Goal: Task Accomplishment & Management: Manage account settings

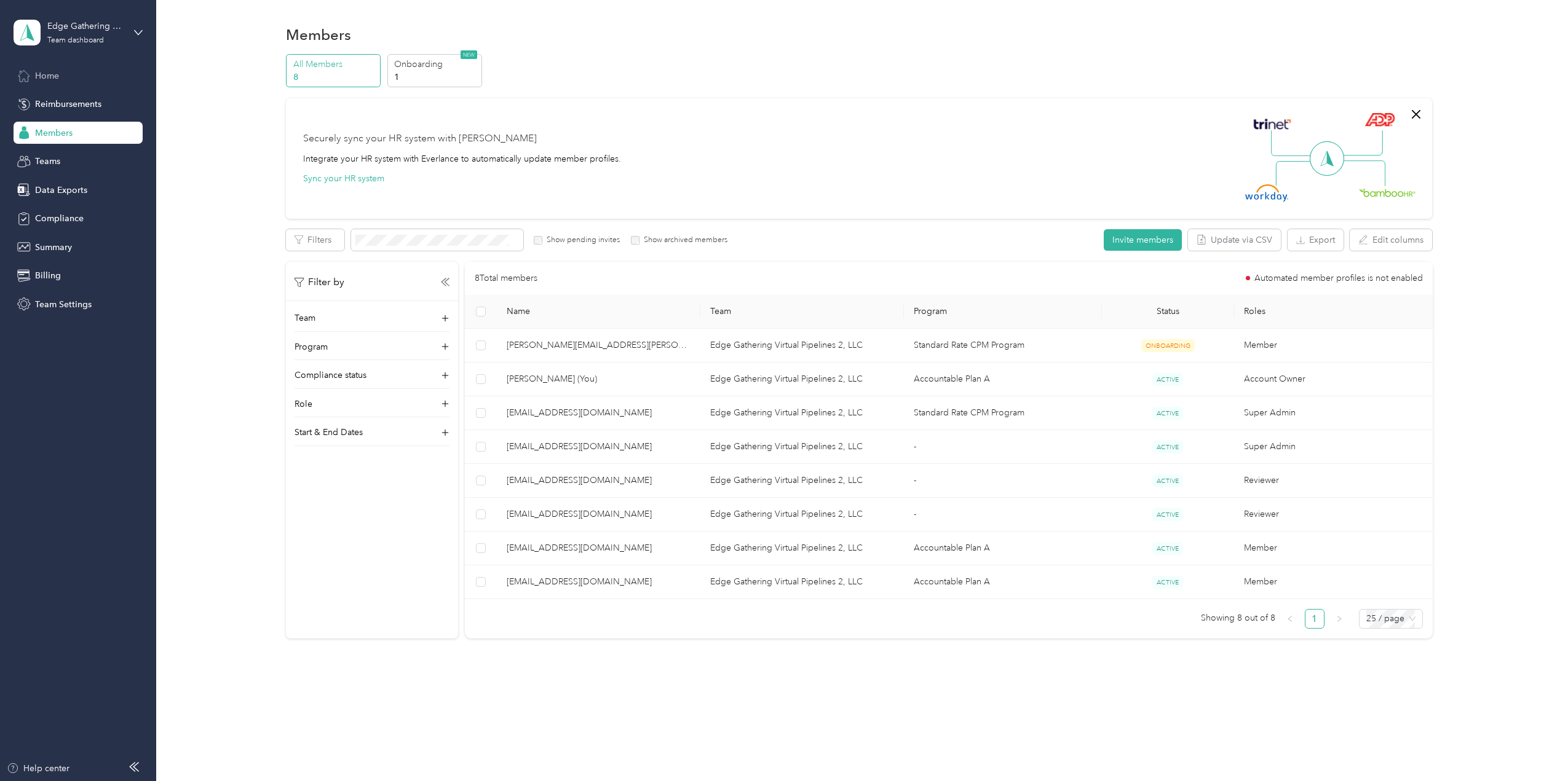
click at [57, 75] on span "Home" at bounding box center [46, 75] width 24 height 13
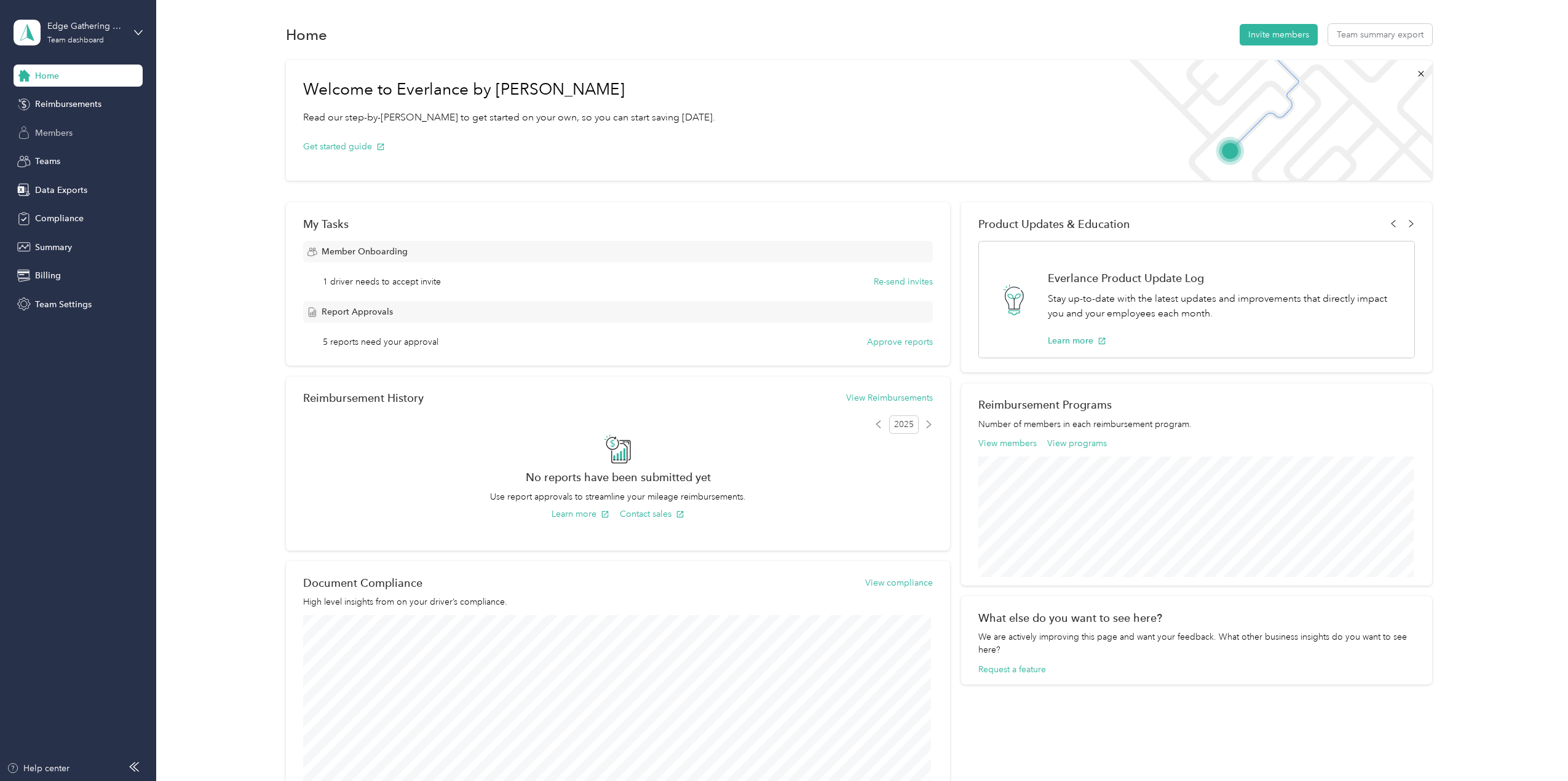
click at [41, 128] on span "Members" at bounding box center [53, 132] width 38 height 13
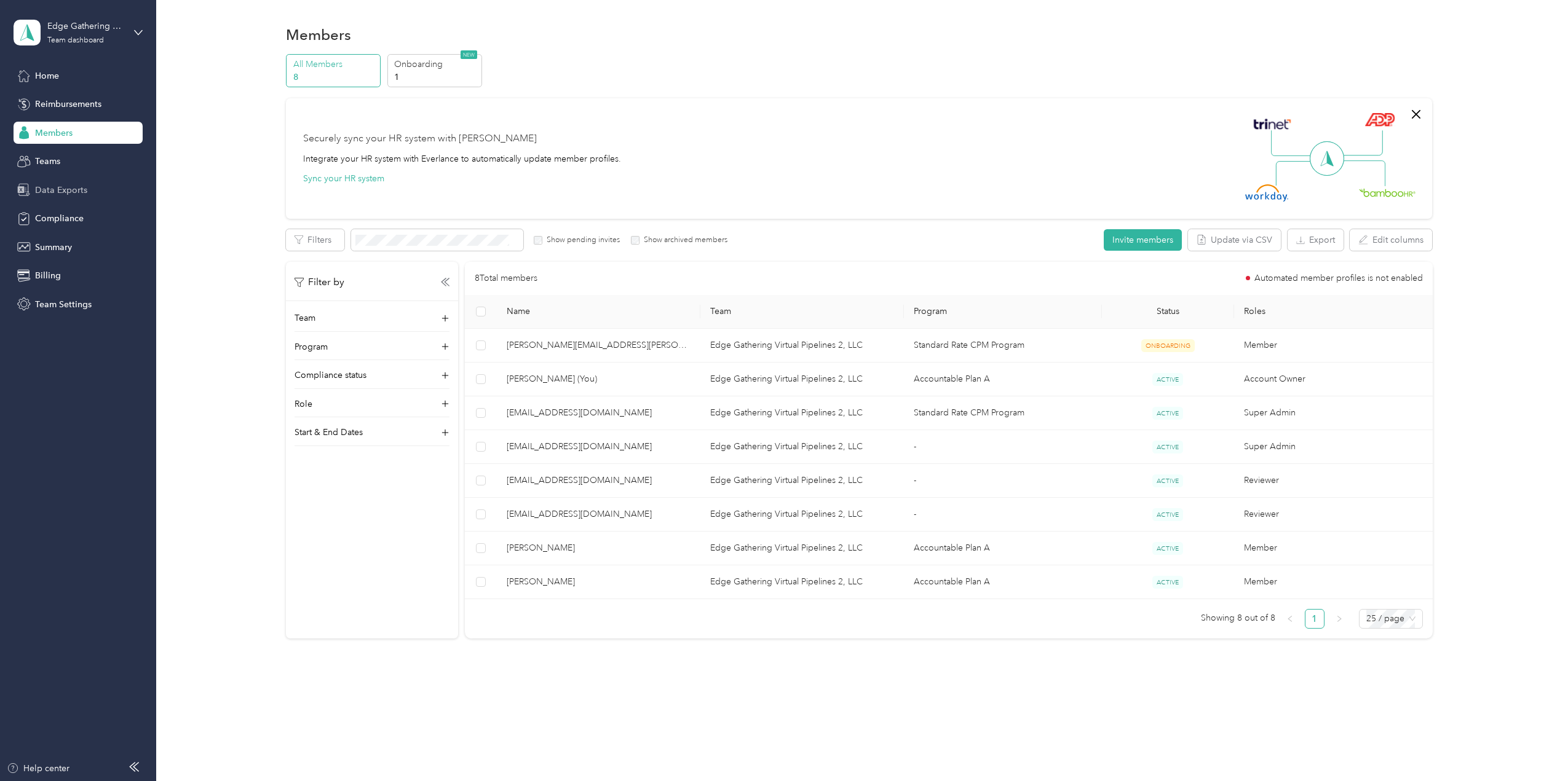
click at [57, 192] on span "Data Exports" at bounding box center [61, 190] width 52 height 13
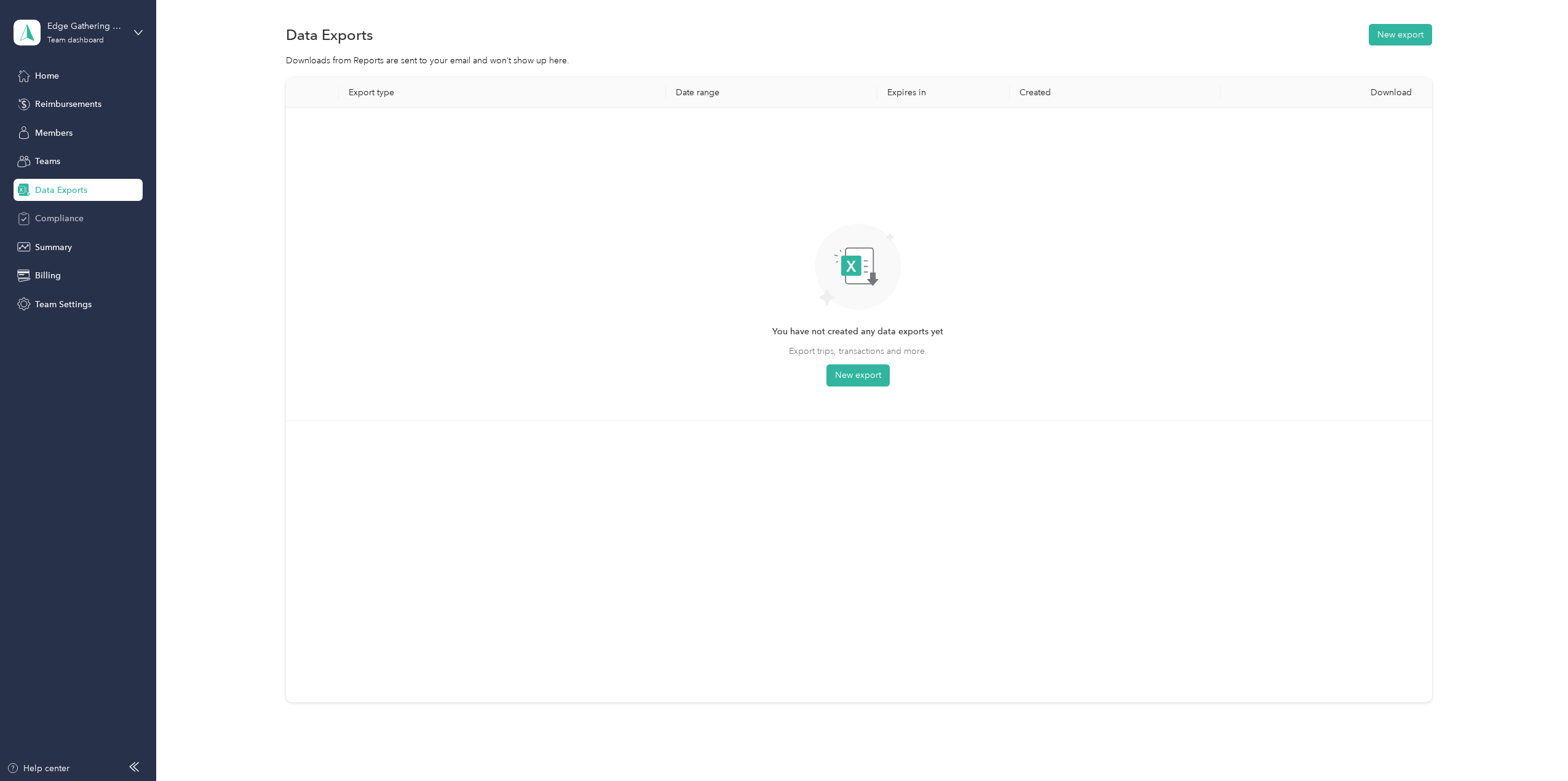
click at [62, 223] on span "Compliance" at bounding box center [59, 218] width 48 height 13
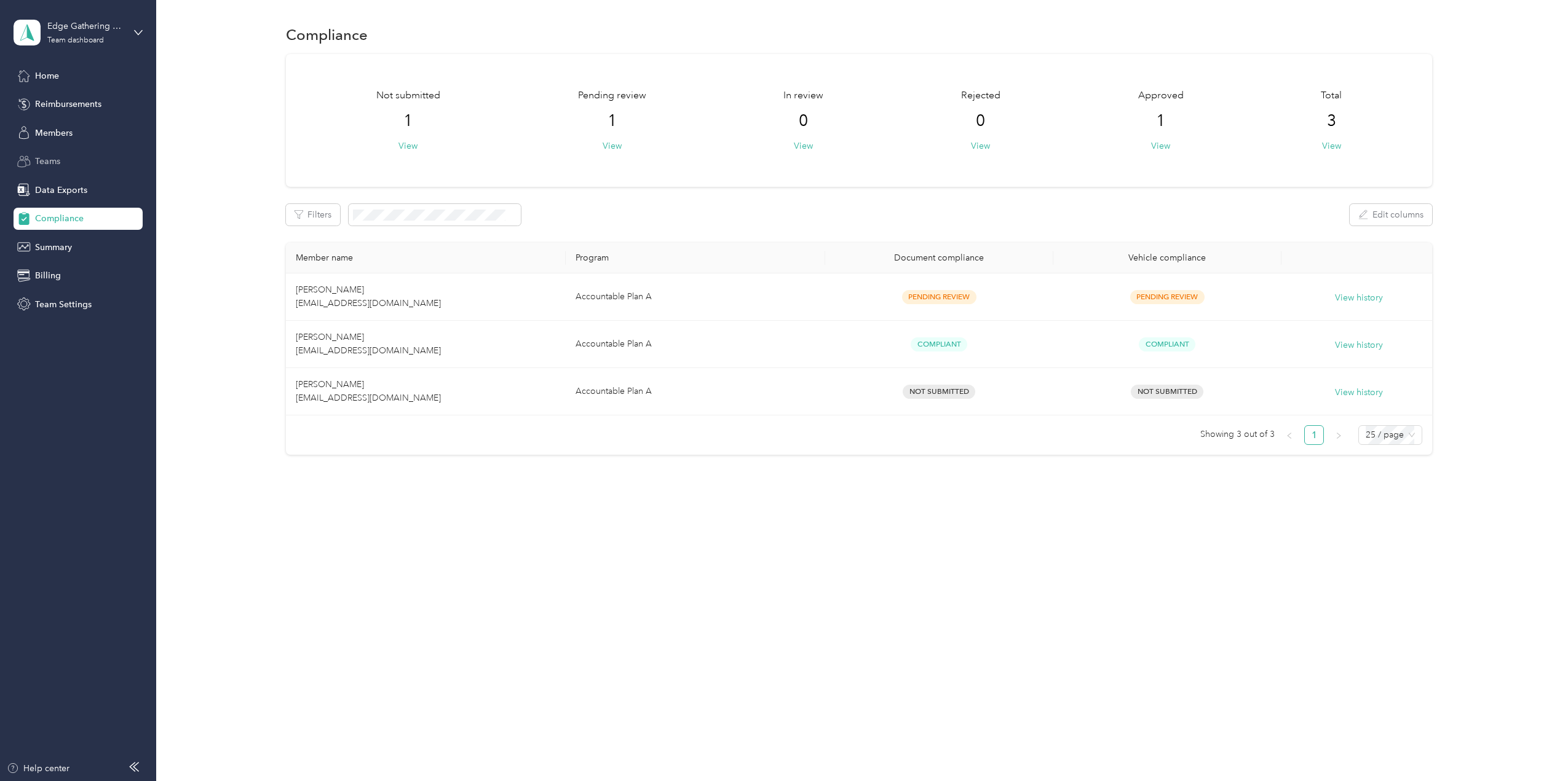
click at [48, 162] on span "Teams" at bounding box center [47, 161] width 25 height 13
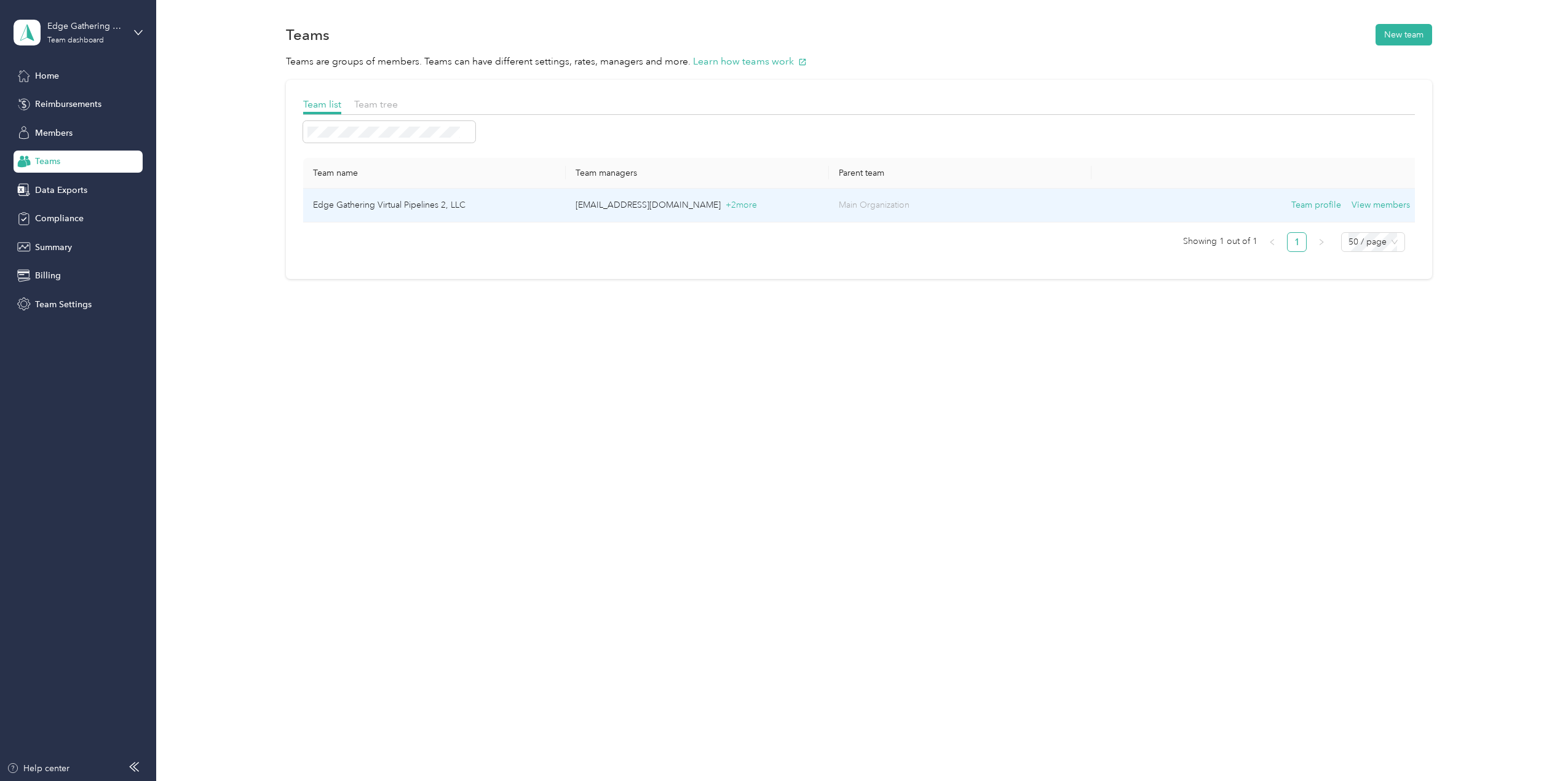
click at [645, 202] on p "[EMAIL_ADDRESS][DOMAIN_NAME] + 2 more" at bounding box center [696, 205] width 243 height 13
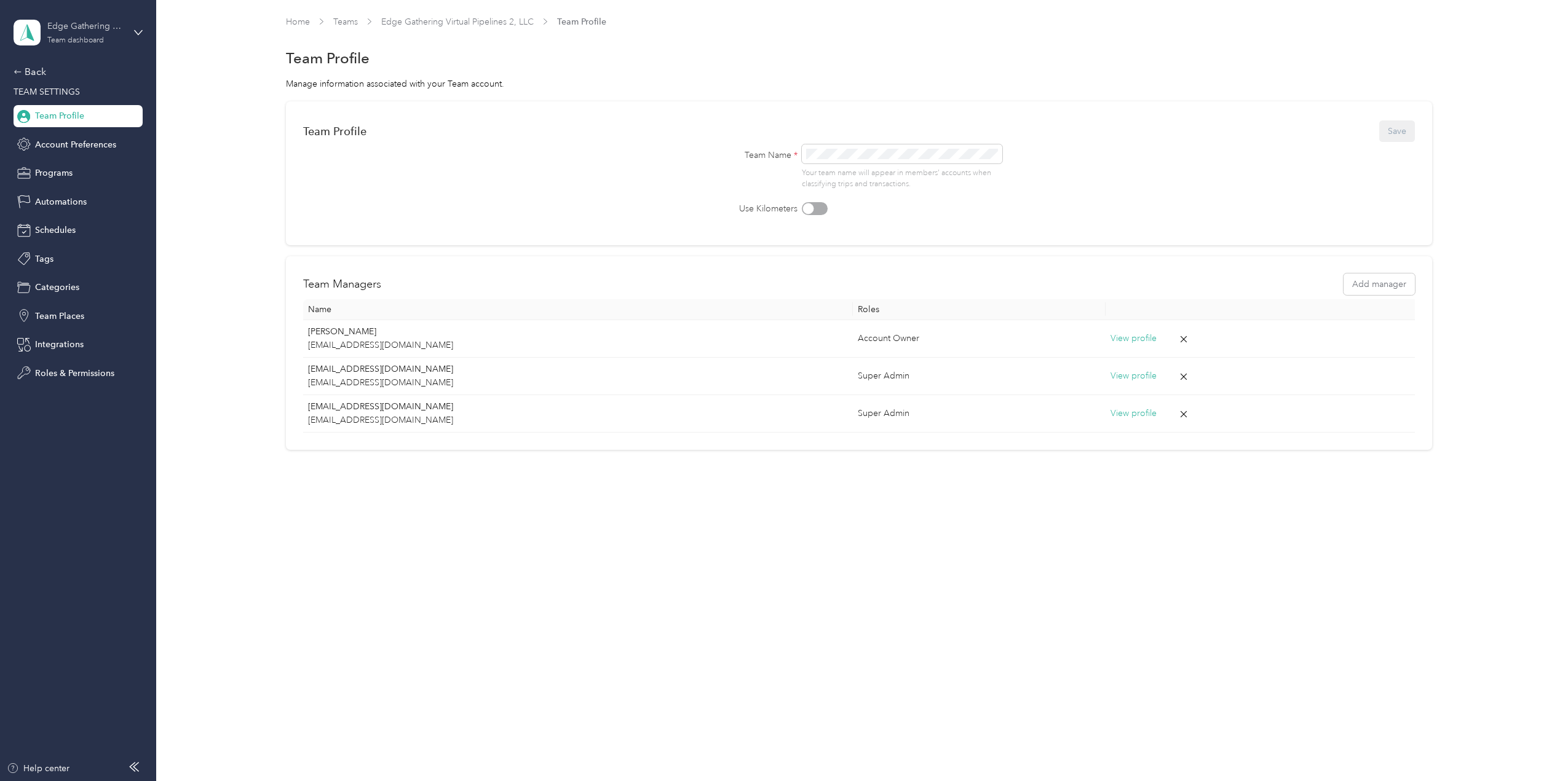
click at [90, 33] on div "Edge Gathering Virtual Pipelines 2, LLC" at bounding box center [86, 25] width 77 height 13
click at [72, 131] on div "Personal dashboard" at bounding box center [64, 128] width 77 height 13
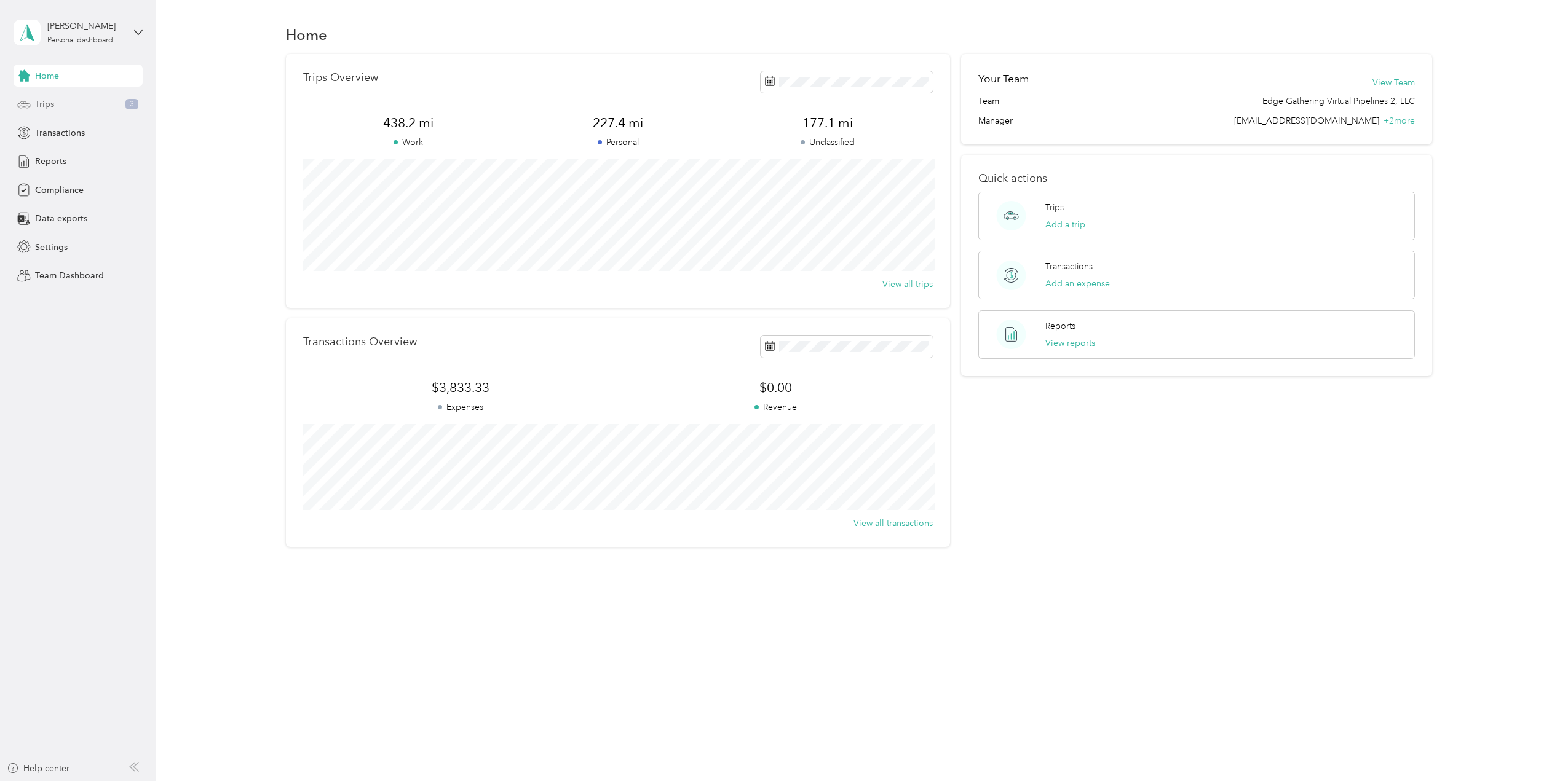
click at [45, 104] on span "Trips" at bounding box center [44, 103] width 19 height 13
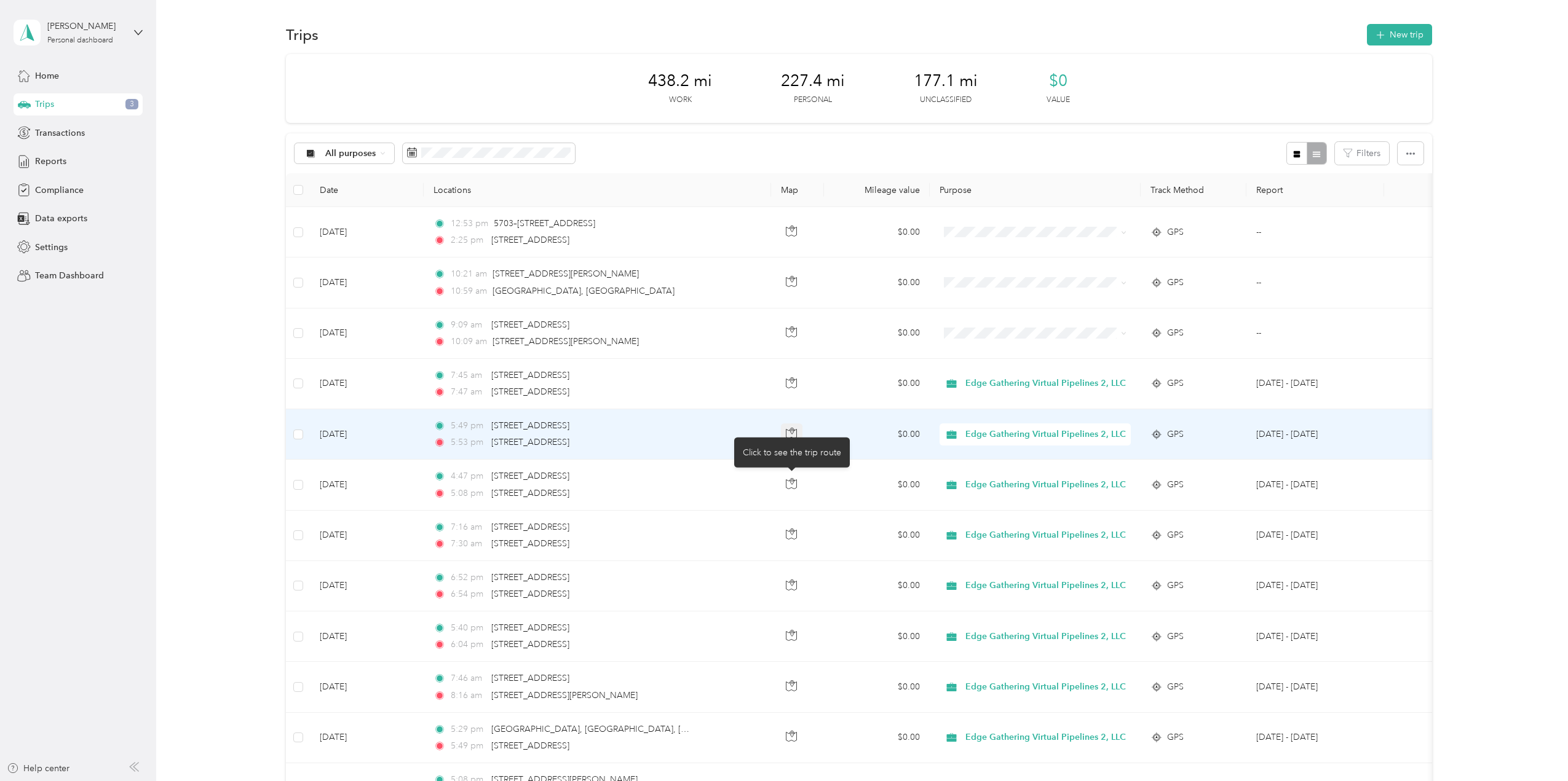
click at [790, 432] on body "[PERSON_NAME] Personal dashboard Home Trips 3 Transactions Reports Compliance D…" at bounding box center [780, 390] width 1561 height 781
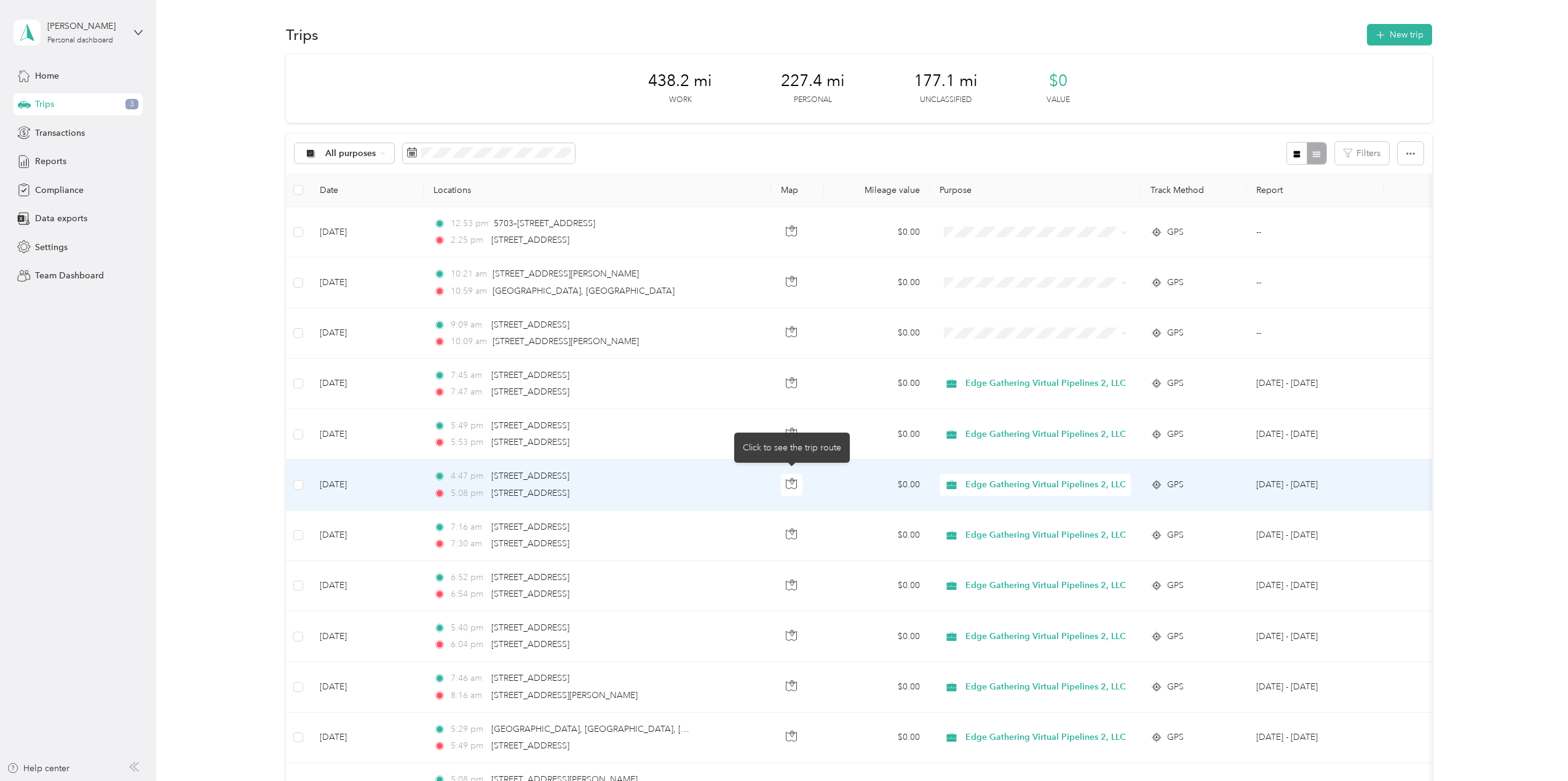
click at [745, 487] on td "4:47 pm [STREET_ADDRESS] 5:08 pm [STREET_ADDRESS]" at bounding box center [597, 484] width 348 height 50
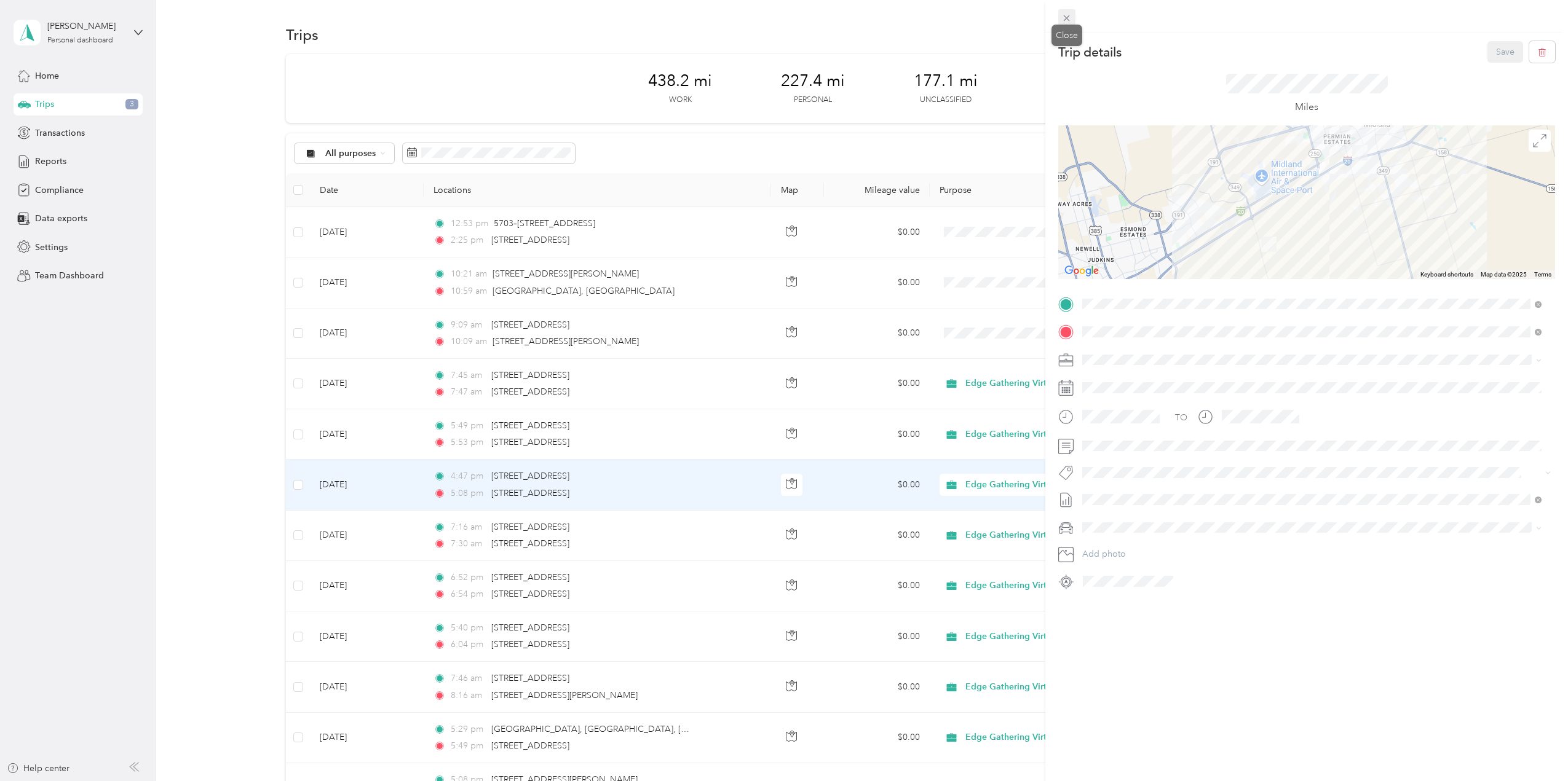
click at [1066, 15] on icon at bounding box center [1066, 17] width 11 height 11
